Goal: Obtain resource: Obtain resource

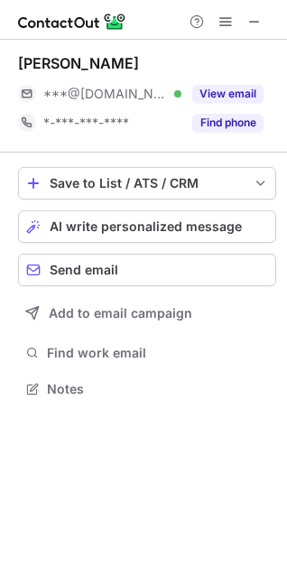
scroll to position [375, 287]
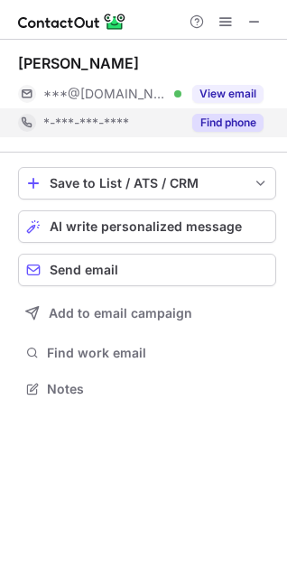
click at [209, 121] on button "Find phone" at bounding box center [227, 123] width 71 height 18
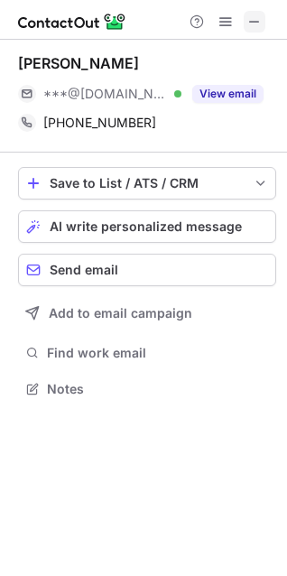
click at [252, 20] on span at bounding box center [254, 21] width 14 height 14
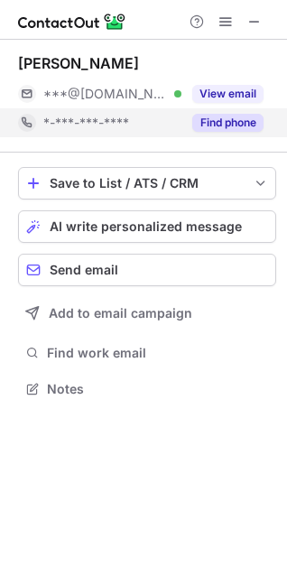
click at [231, 126] on button "Find phone" at bounding box center [227, 123] width 71 height 18
click at [237, 125] on button "Find phone" at bounding box center [227, 123] width 71 height 18
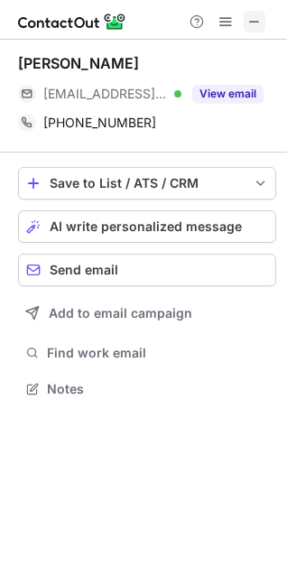
click at [251, 21] on span at bounding box center [254, 21] width 14 height 14
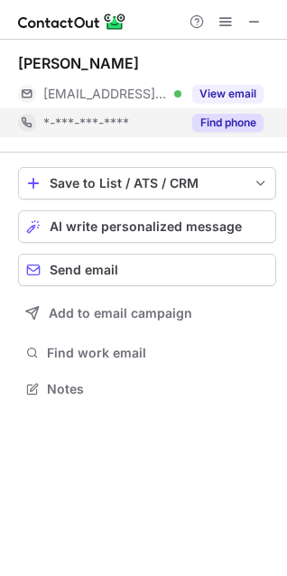
click at [208, 126] on button "Find phone" at bounding box center [227, 123] width 71 height 18
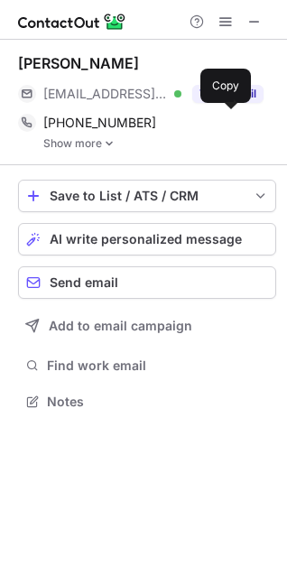
scroll to position [389, 287]
click at [109, 144] on img at bounding box center [109, 143] width 11 height 13
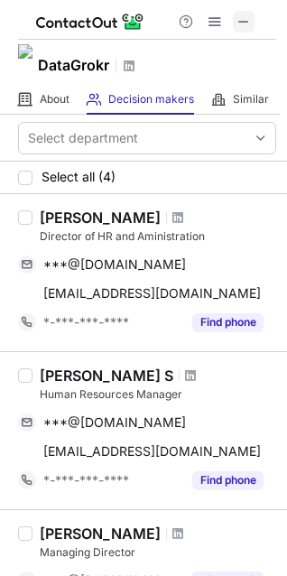
click at [245, 25] on span at bounding box center [243, 21] width 14 height 14
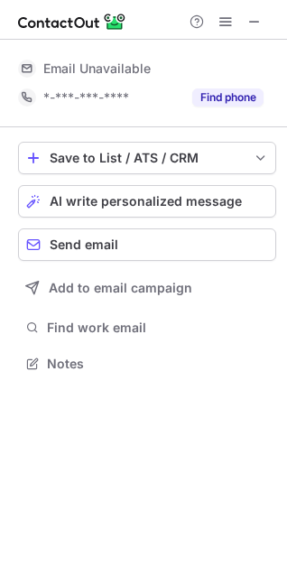
scroll to position [350, 287]
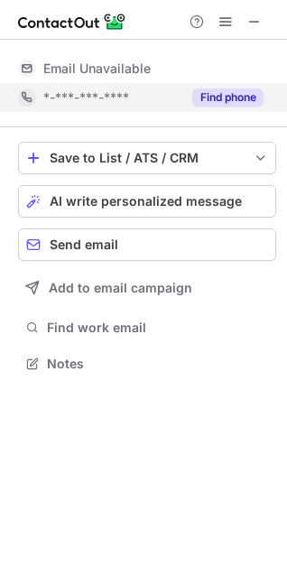
click at [216, 99] on button "Find phone" at bounding box center [227, 97] width 71 height 18
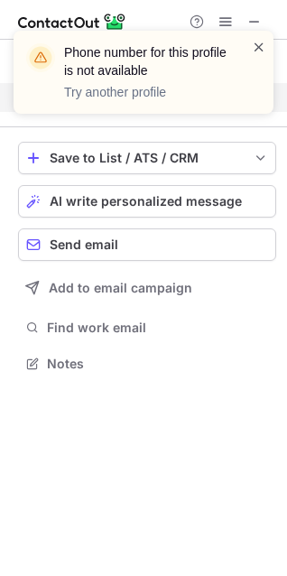
click at [259, 44] on span at bounding box center [259, 47] width 14 height 18
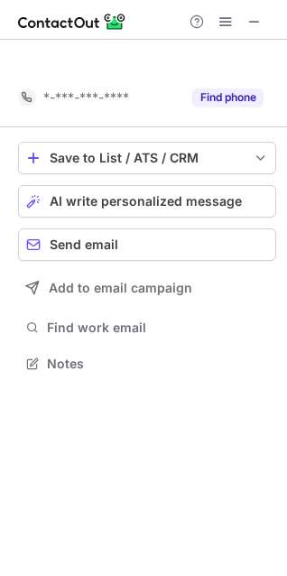
scroll to position [321, 287]
